Goal: Information Seeking & Learning: Find specific fact

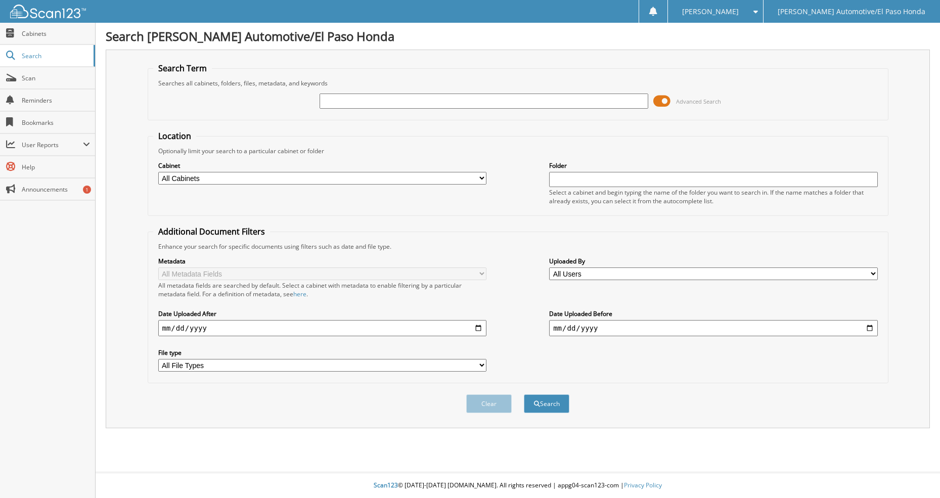
click at [420, 102] on input "text" at bounding box center [483, 101] width 328 height 15
type input "49147"
click at [524, 394] on button "Search" at bounding box center [546, 403] width 45 height 19
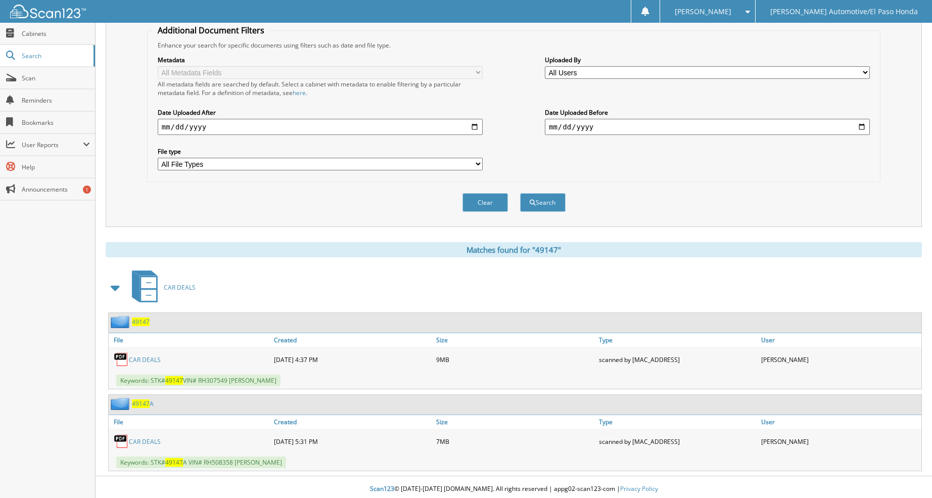
scroll to position [205, 0]
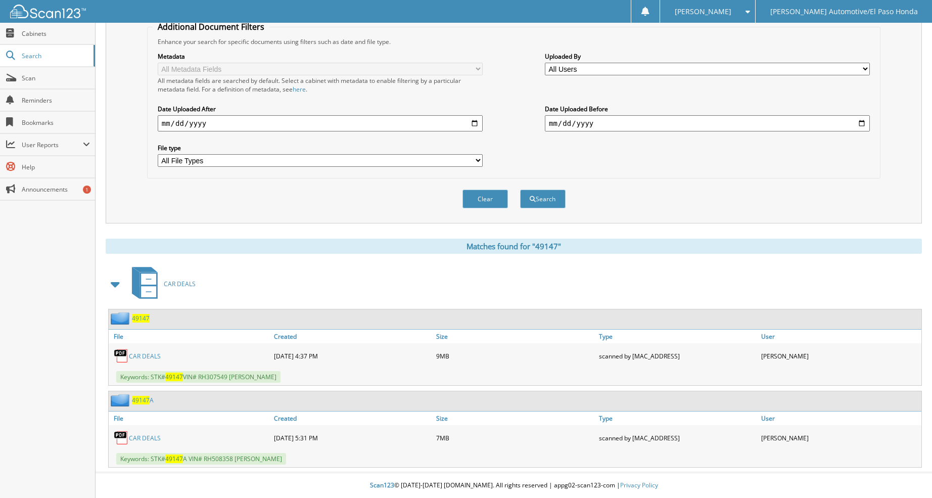
click at [142, 400] on span "49147" at bounding box center [141, 400] width 18 height 9
